Goal: Task Accomplishment & Management: Use online tool/utility

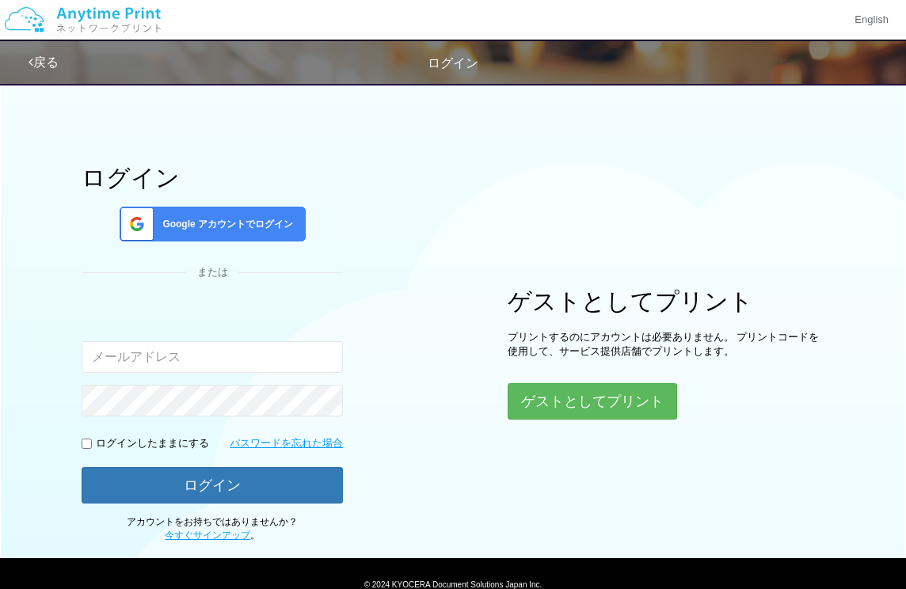
click at [200, 226] on span "Google アカウントでログイン" at bounding box center [224, 224] width 137 height 13
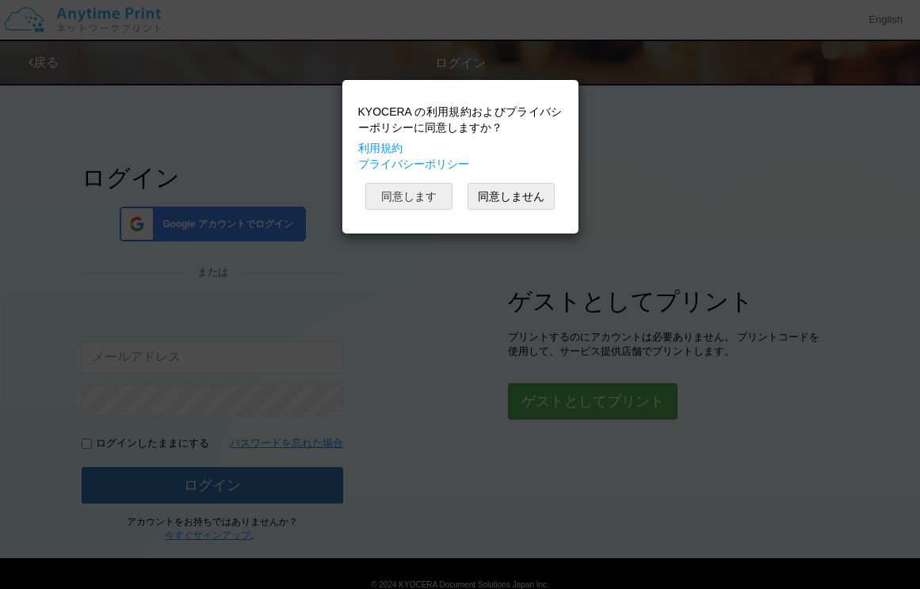
click at [424, 191] on button "同意します" at bounding box center [408, 196] width 87 height 27
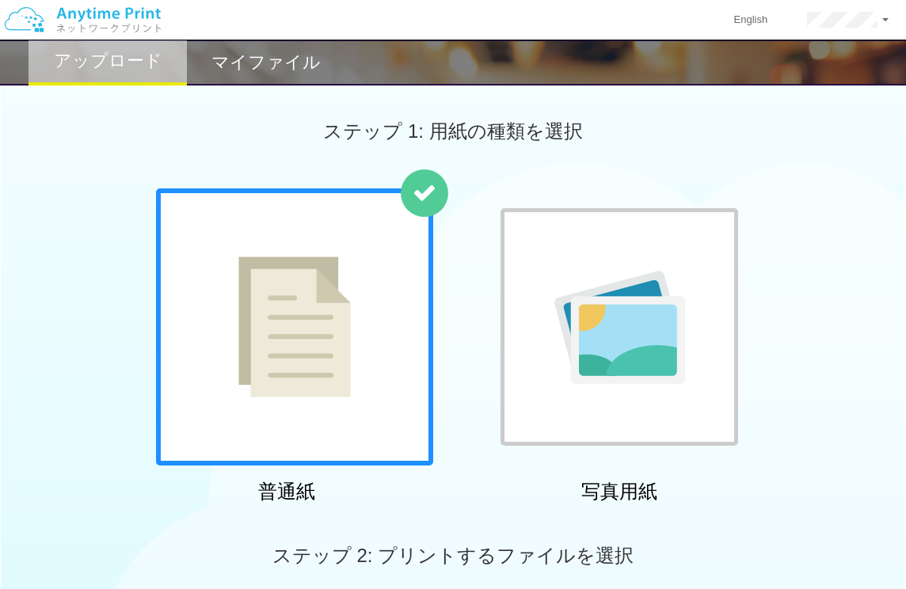
click at [276, 363] on img at bounding box center [294, 327] width 112 height 141
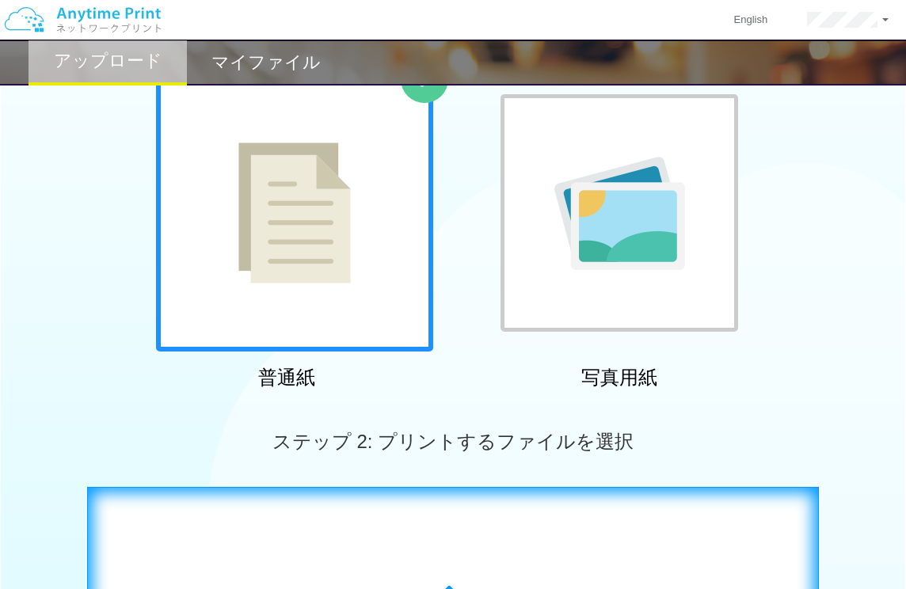
scroll to position [456, 0]
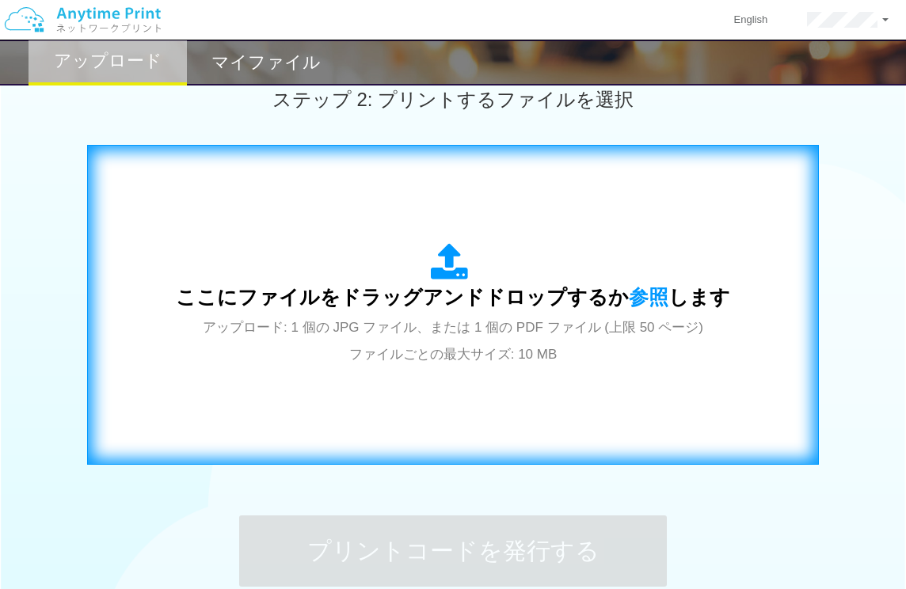
click at [421, 307] on span "ここにファイルをドラッグアンドドロップするか 参照 します" at bounding box center [453, 297] width 554 height 22
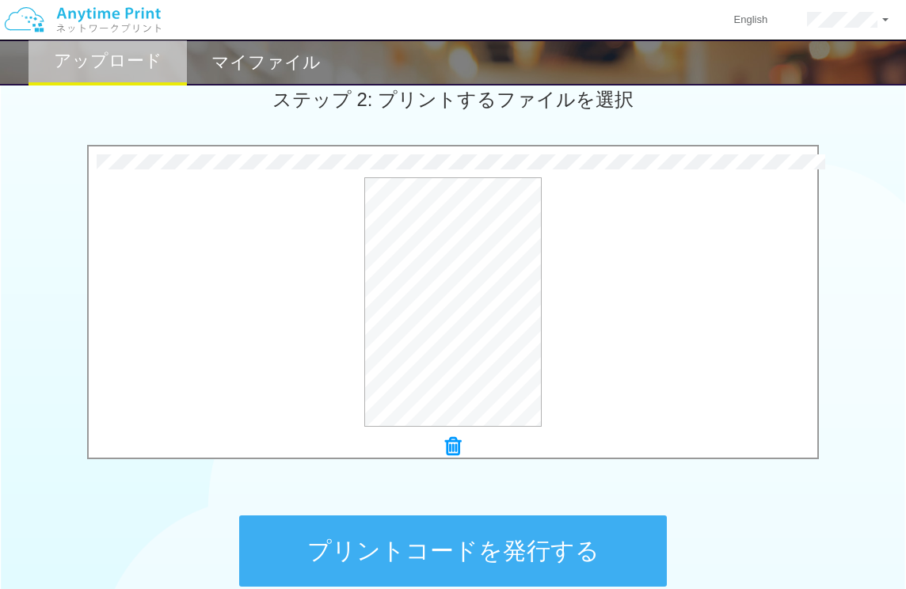
click at [516, 551] on button "プリントコードを発行する" at bounding box center [453, 551] width 428 height 71
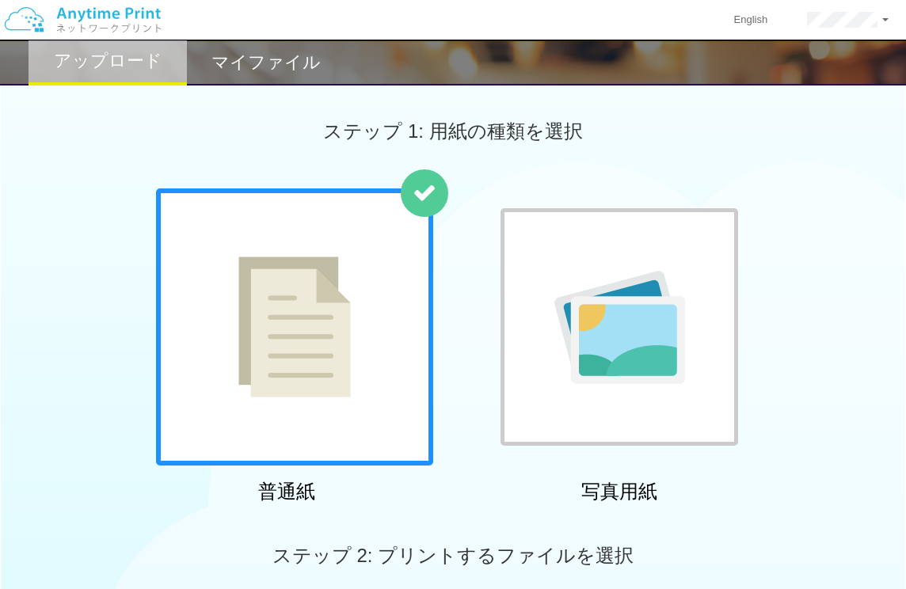
scroll to position [114, 0]
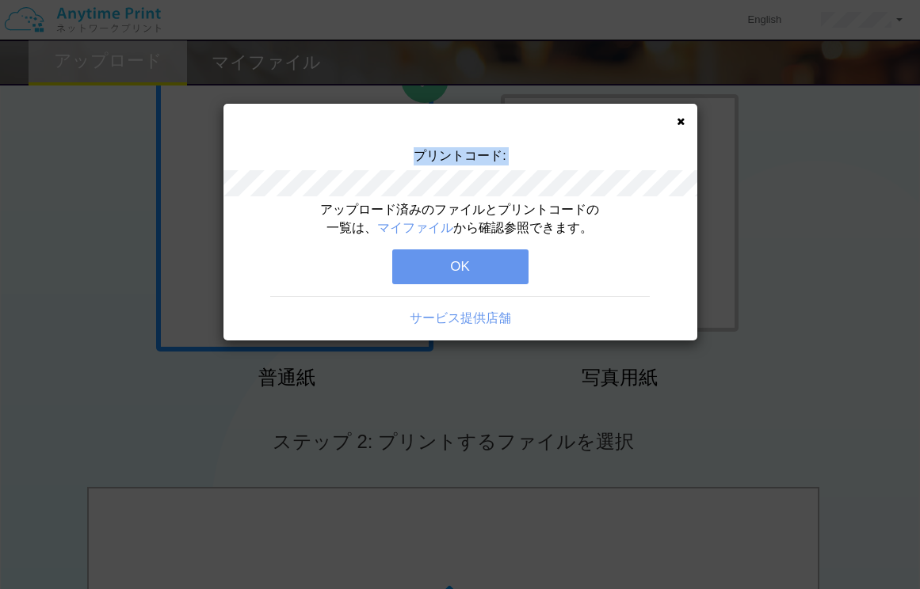
click at [520, 182] on div "プリントコード:" at bounding box center [460, 174] width 474 height 54
copy div "プリントコード:"
click at [475, 265] on button "OK" at bounding box center [460, 267] width 136 height 35
